Goal: Find specific page/section: Find specific page/section

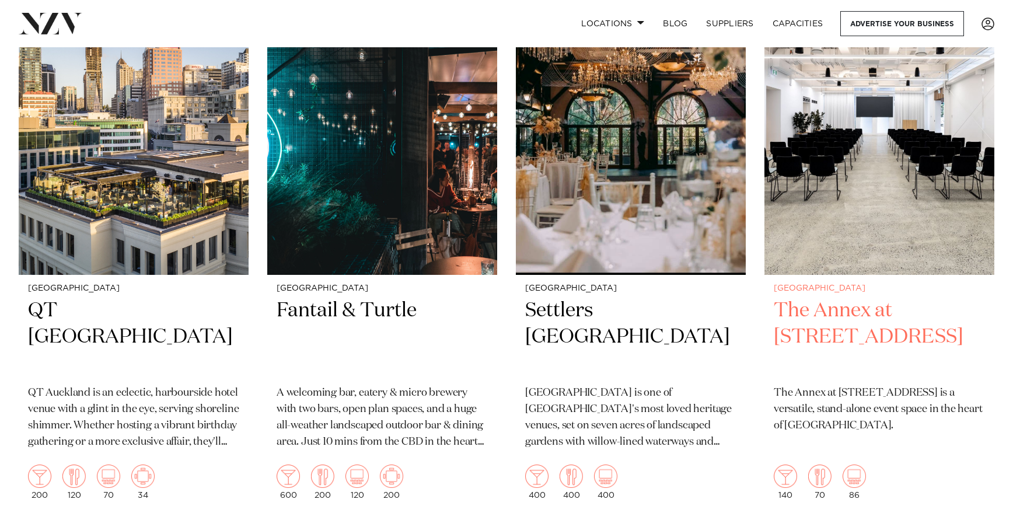
scroll to position [1681, 0]
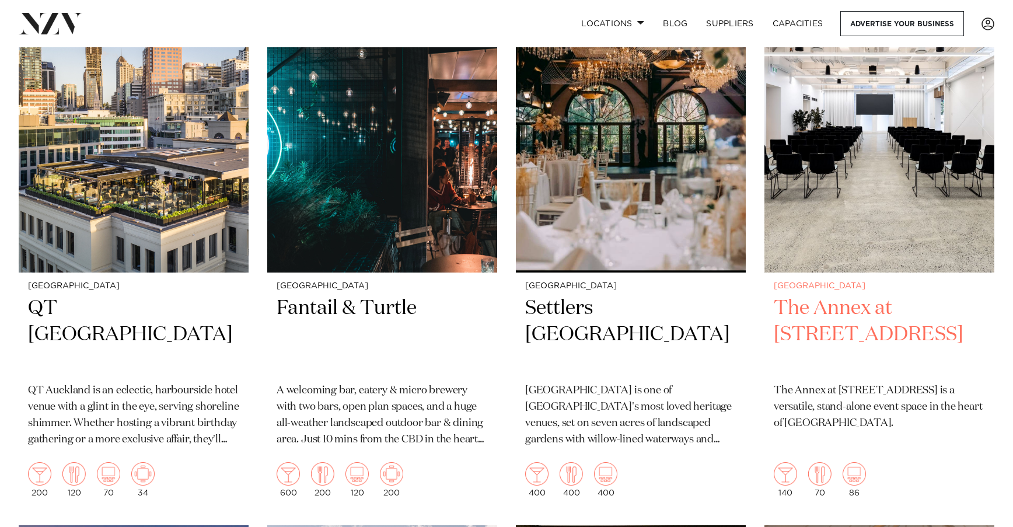
click at [840, 295] on h2 "The Annex at [STREET_ADDRESS]" at bounding box center [879, 334] width 211 height 79
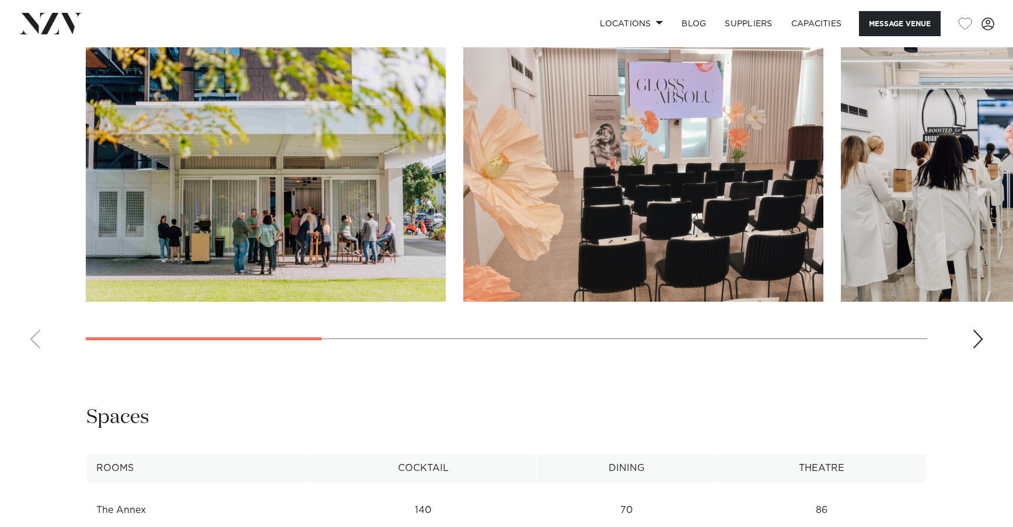
scroll to position [1125, 0]
click at [977, 349] on div "Next slide" at bounding box center [978, 339] width 12 height 19
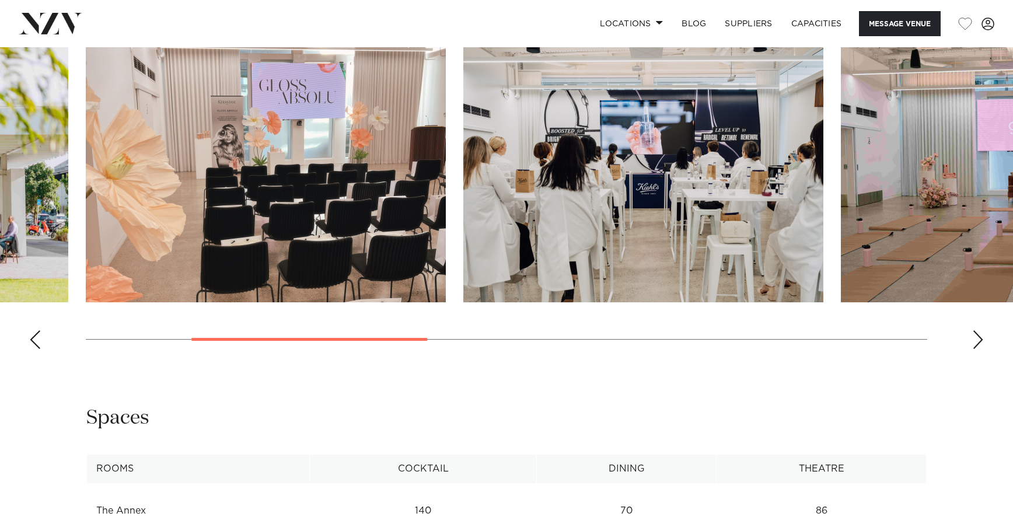
click at [976, 349] on div "Next slide" at bounding box center [978, 339] width 12 height 19
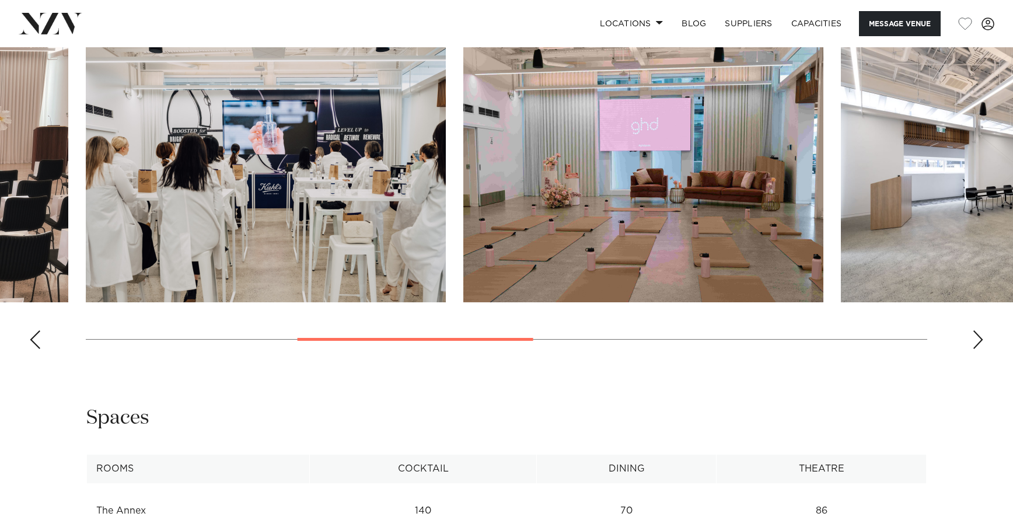
click at [976, 349] on div "Next slide" at bounding box center [978, 339] width 12 height 19
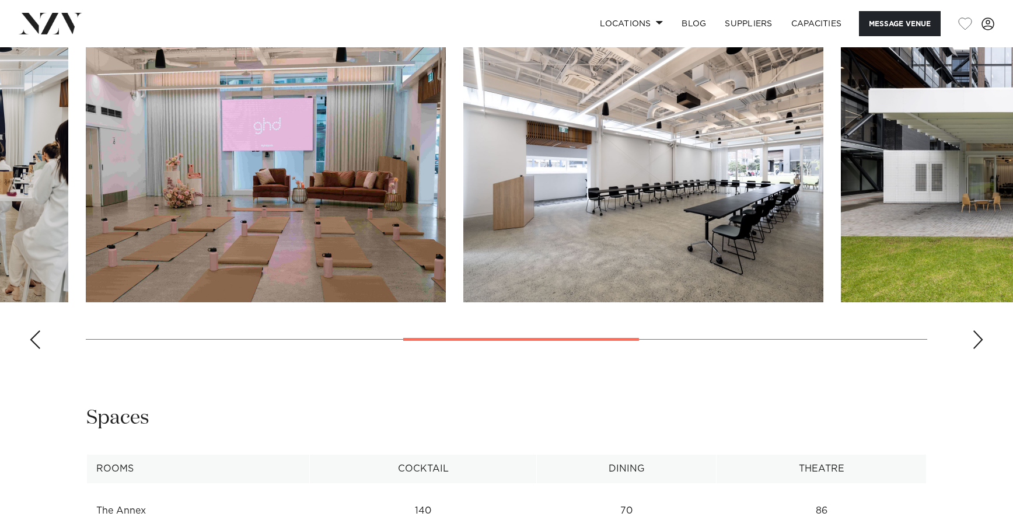
click at [976, 349] on div "Next slide" at bounding box center [978, 339] width 12 height 19
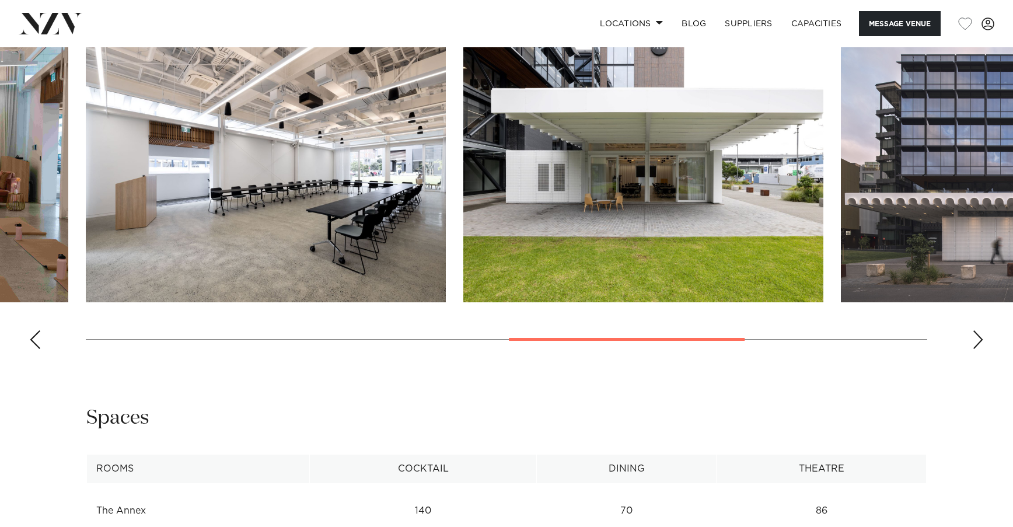
click at [981, 349] on div "Next slide" at bounding box center [978, 339] width 12 height 19
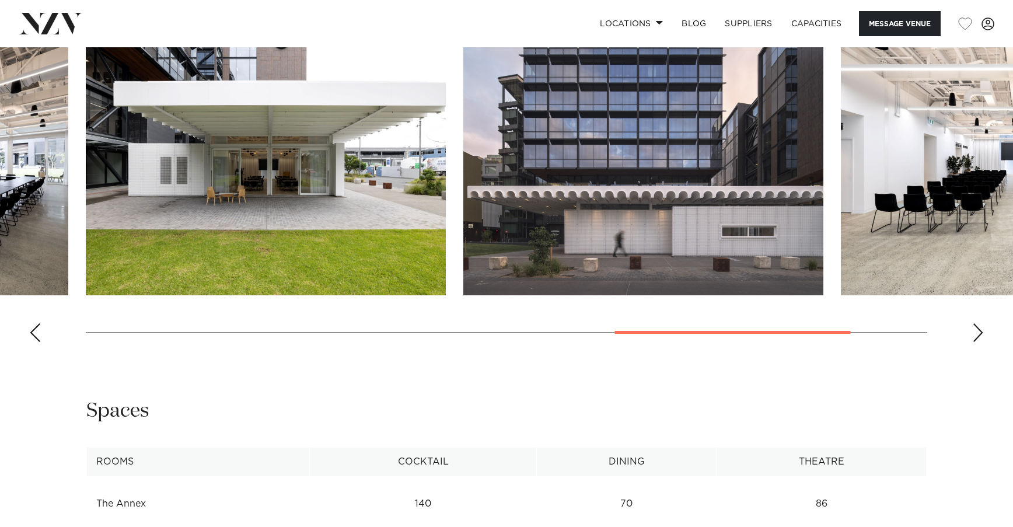
click at [980, 342] on div "Next slide" at bounding box center [978, 332] width 12 height 19
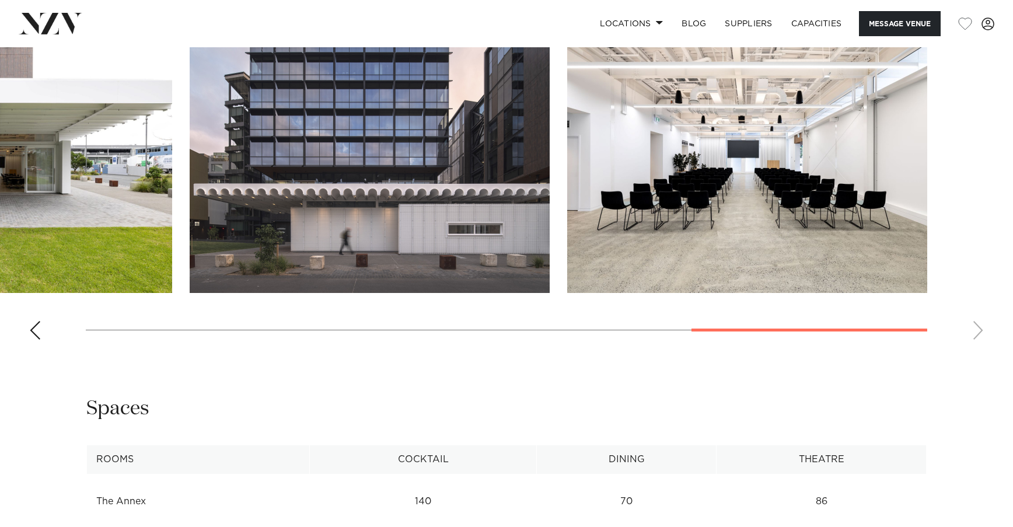
scroll to position [1135, 0]
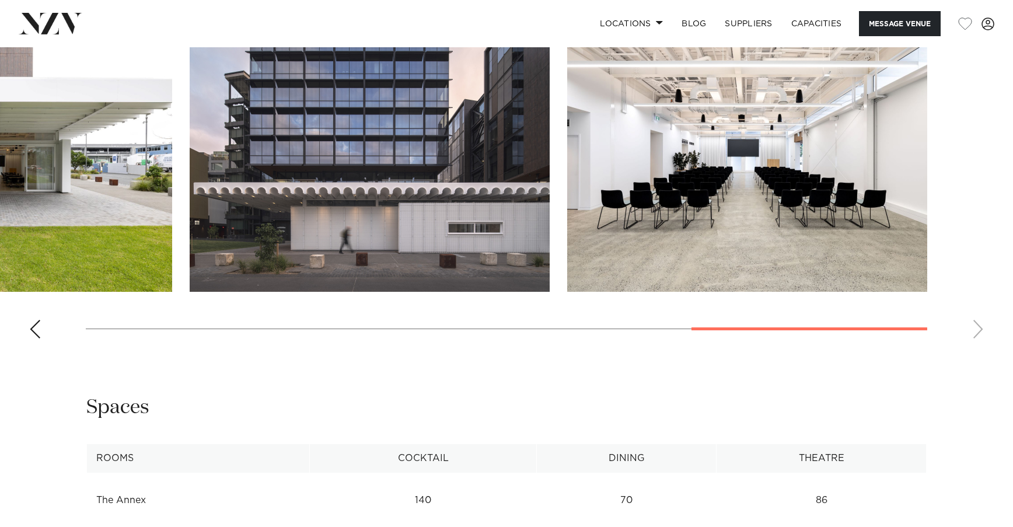
click at [981, 348] on swiper-container at bounding box center [506, 187] width 1013 height 320
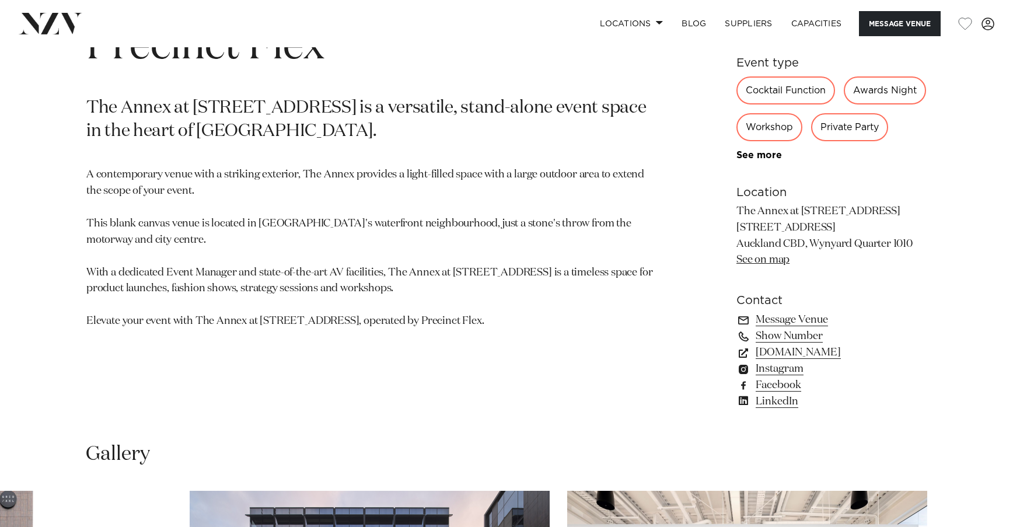
scroll to position [669, 0]
